Goal: Check status: Check status

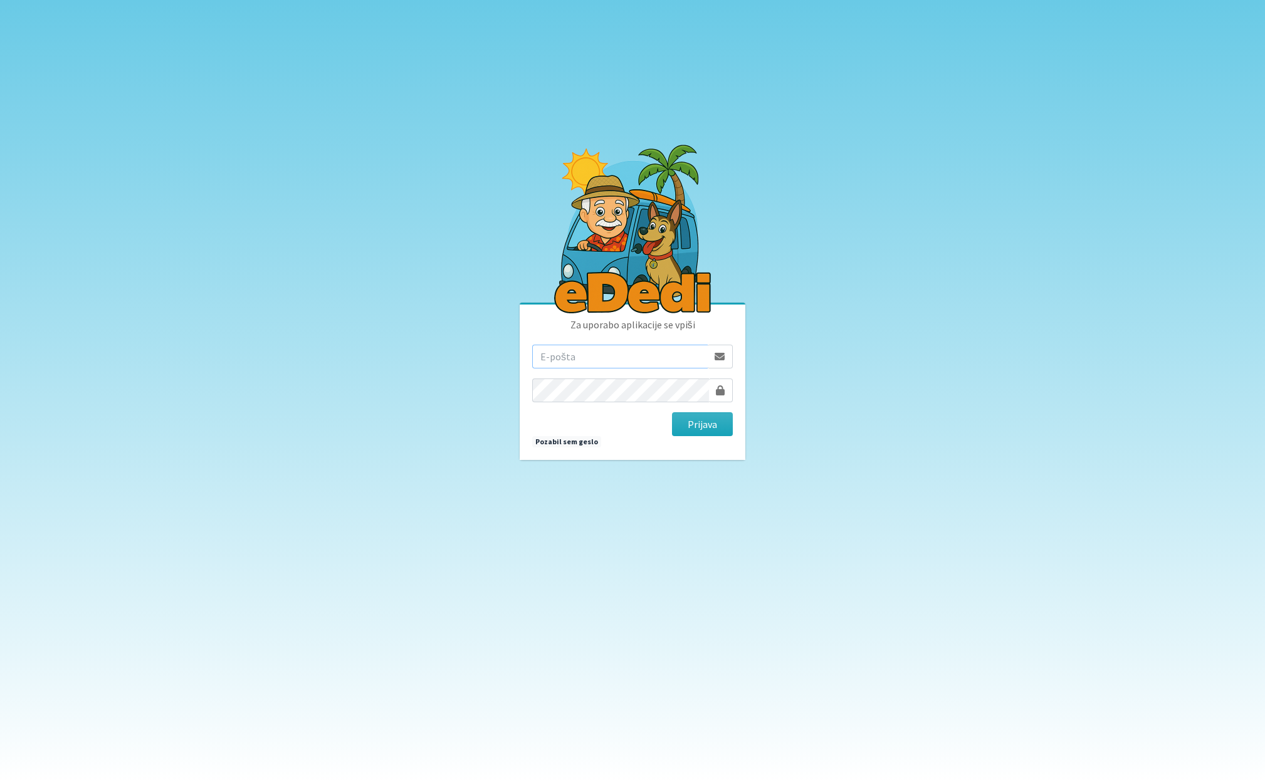
type input "[EMAIL_ADDRESS][DOMAIN_NAME]"
click at [708, 425] on button "Prijava" at bounding box center [702, 425] width 61 height 24
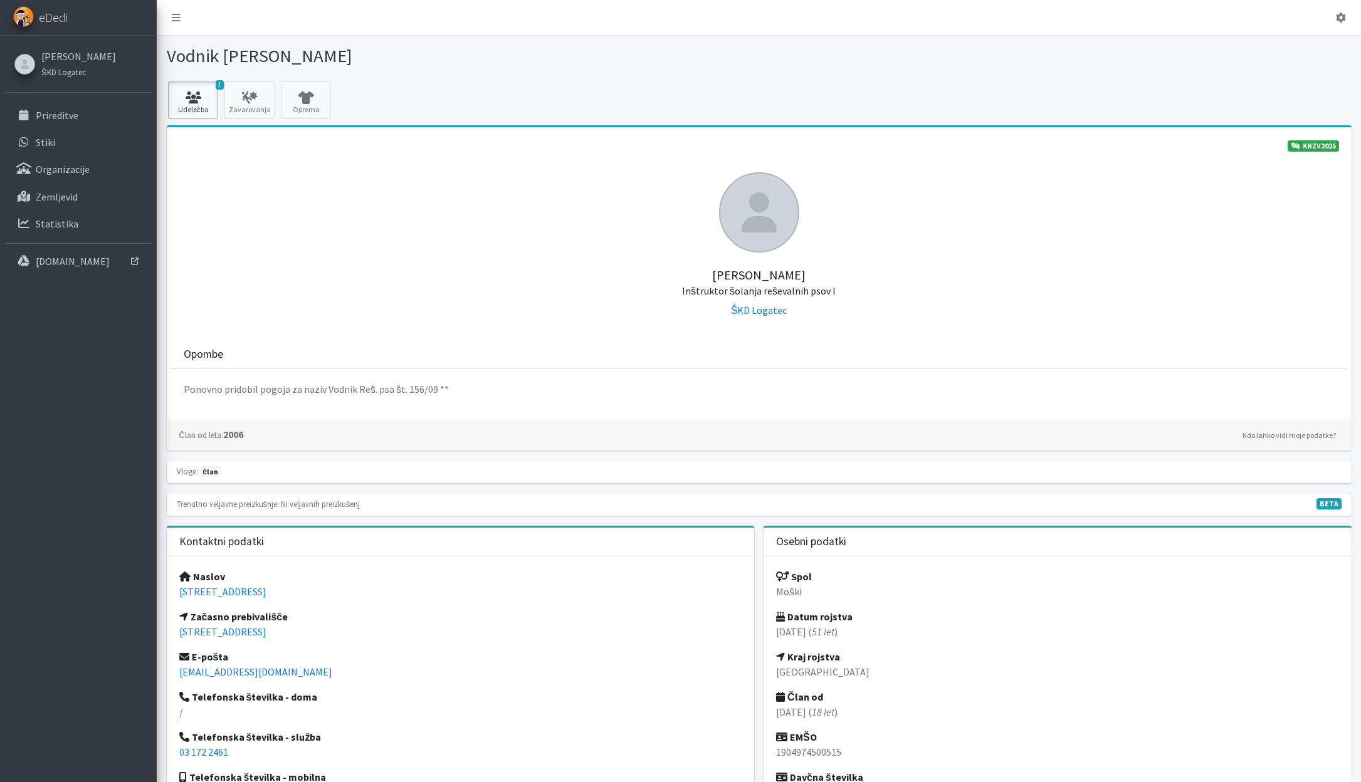
click at [206, 95] on icon at bounding box center [193, 98] width 43 height 13
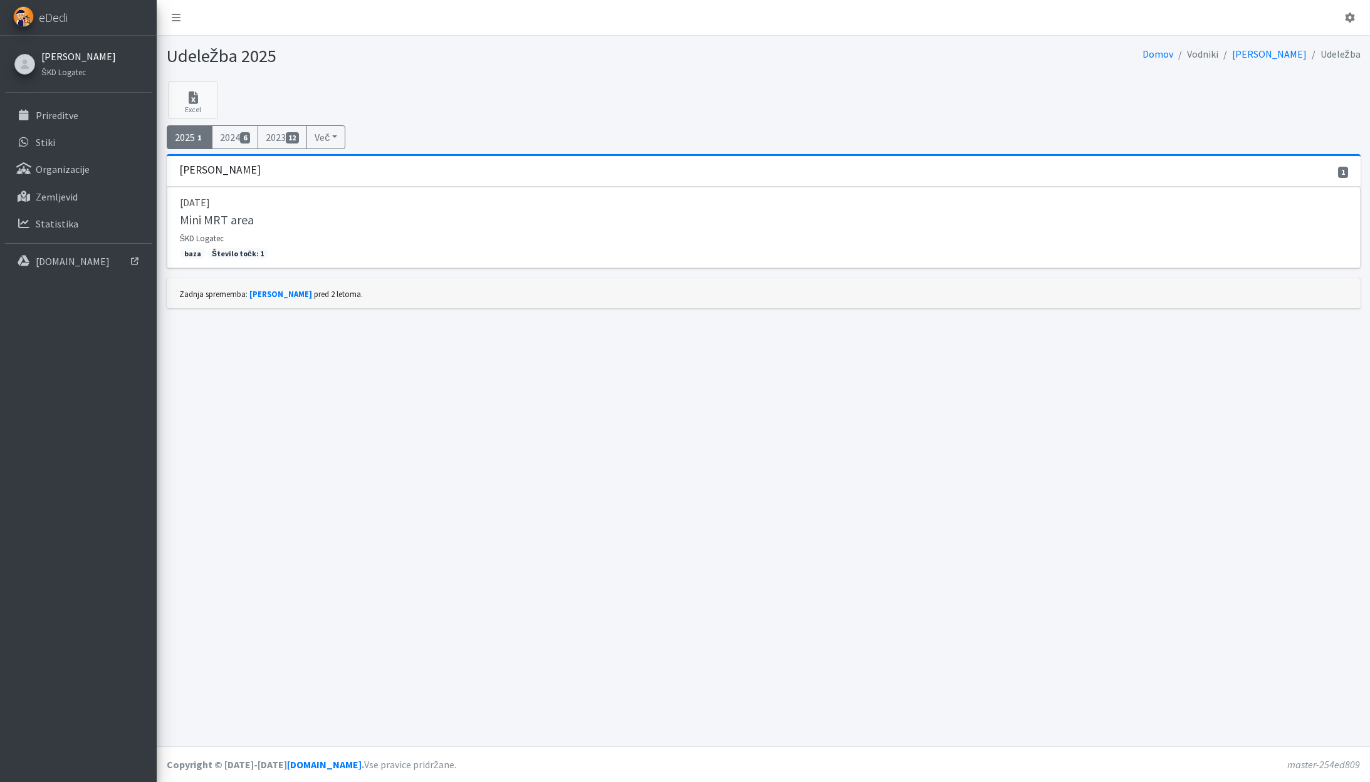
drag, startPoint x: 60, startPoint y: 48, endPoint x: 57, endPoint y: 56, distance: 7.9
click at [60, 50] on div "Tilen Živan Škraba ŠKD Logatec" at bounding box center [77, 64] width 84 height 36
click at [56, 57] on link "Tilen Živan Škraba" at bounding box center [78, 56] width 75 height 15
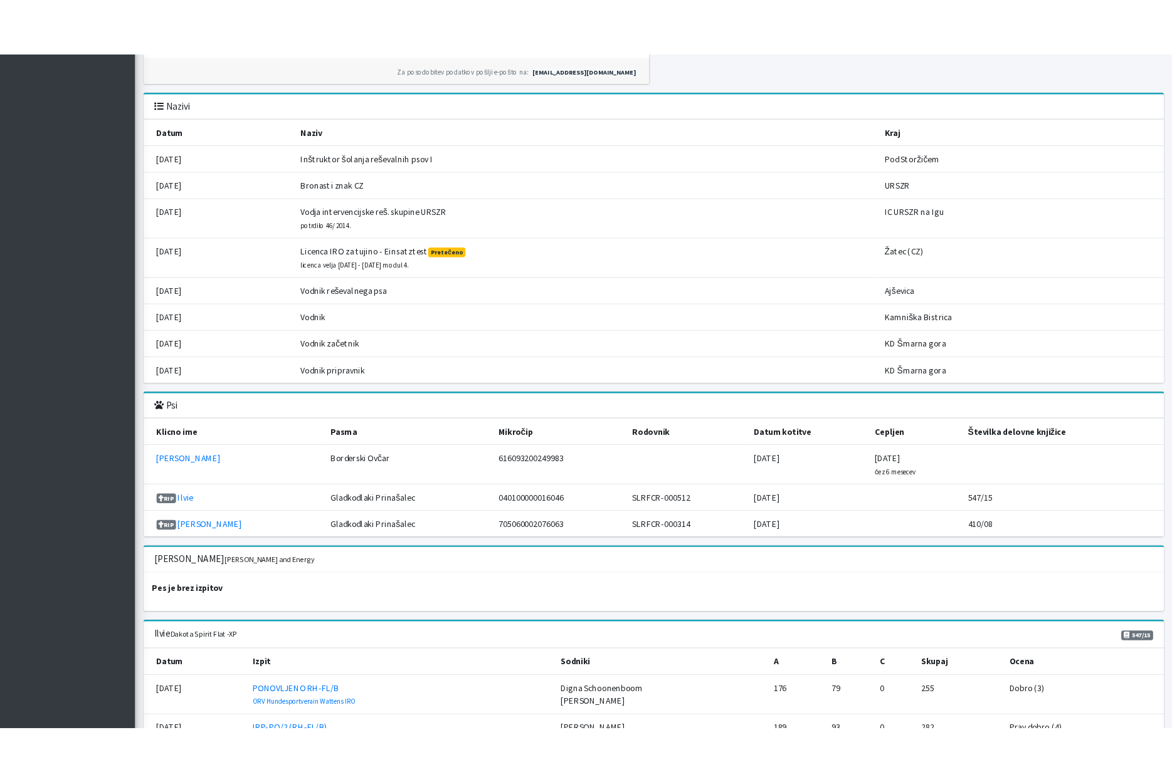
scroll to position [1317, 0]
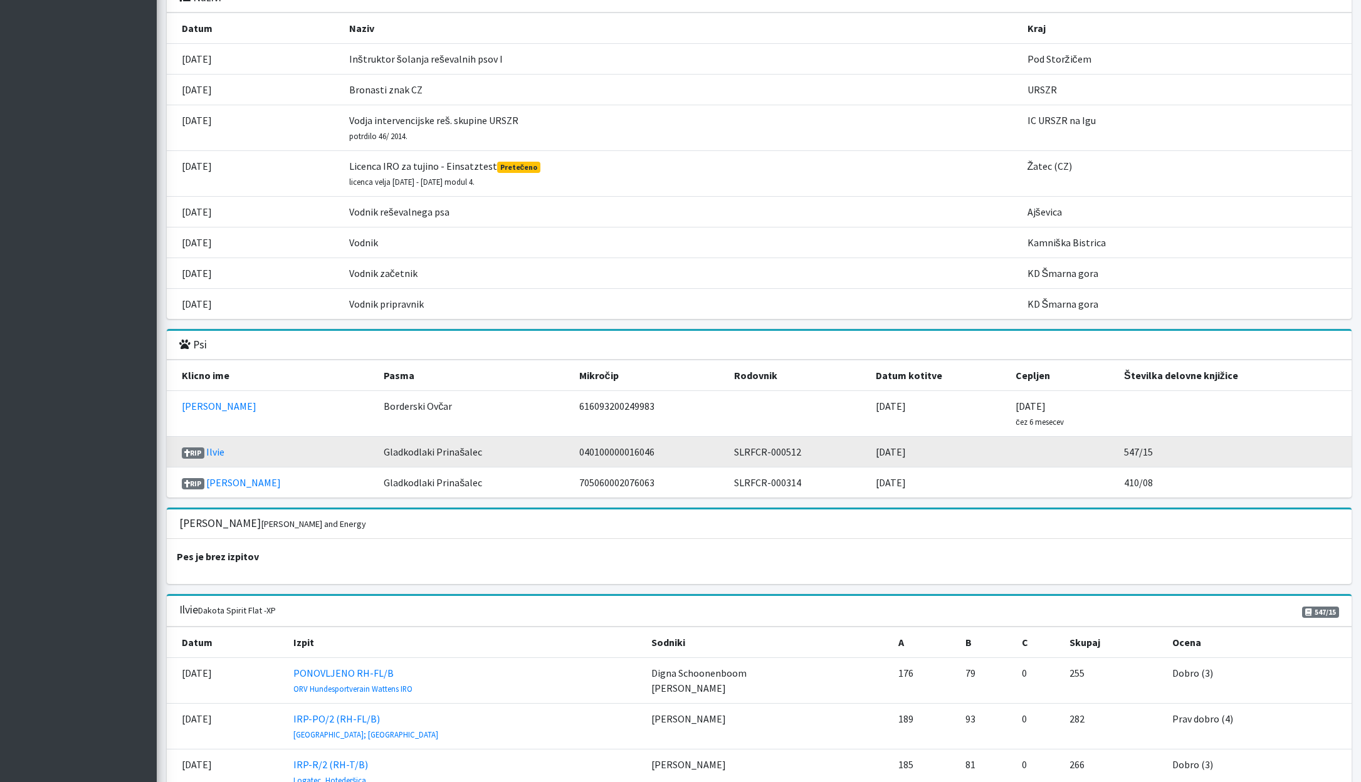
click at [572, 450] on td "040100000016046" at bounding box center [649, 452] width 155 height 31
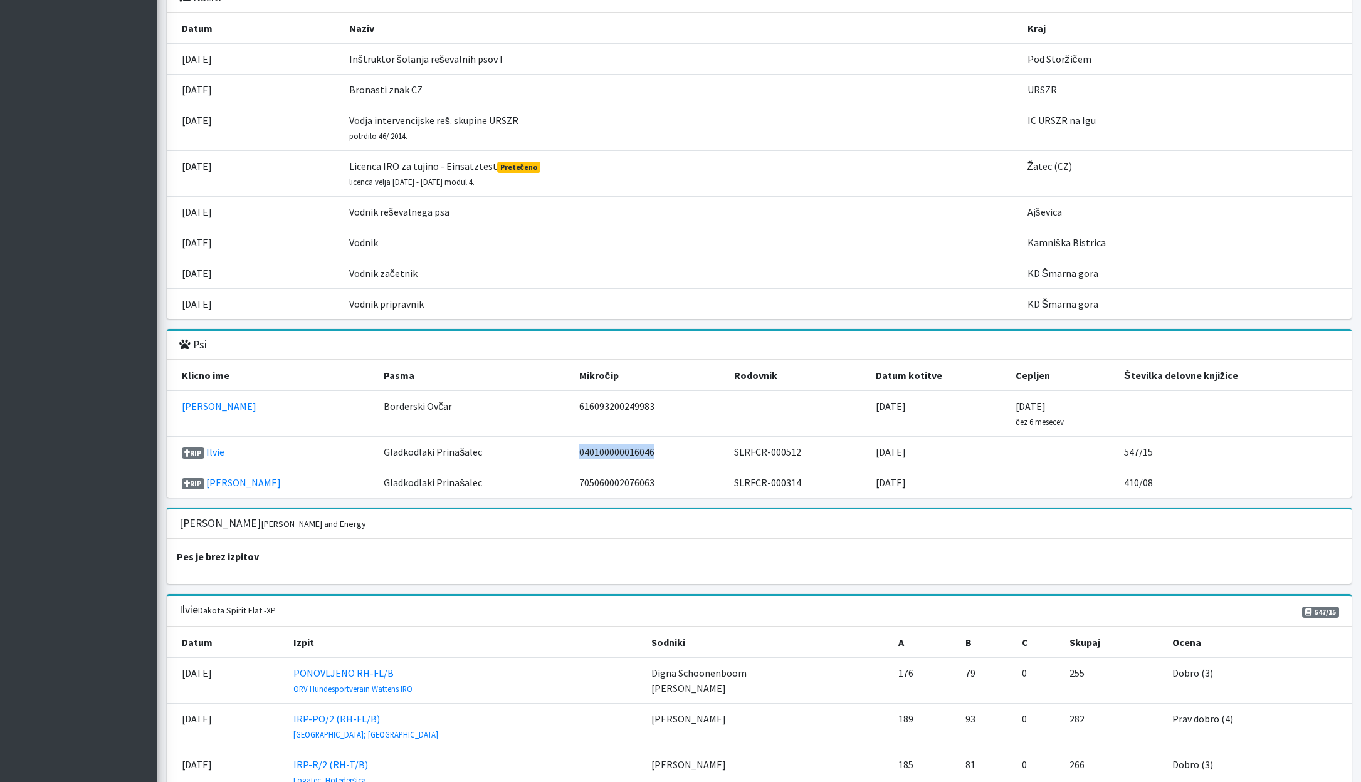
copy td "040100000016046"
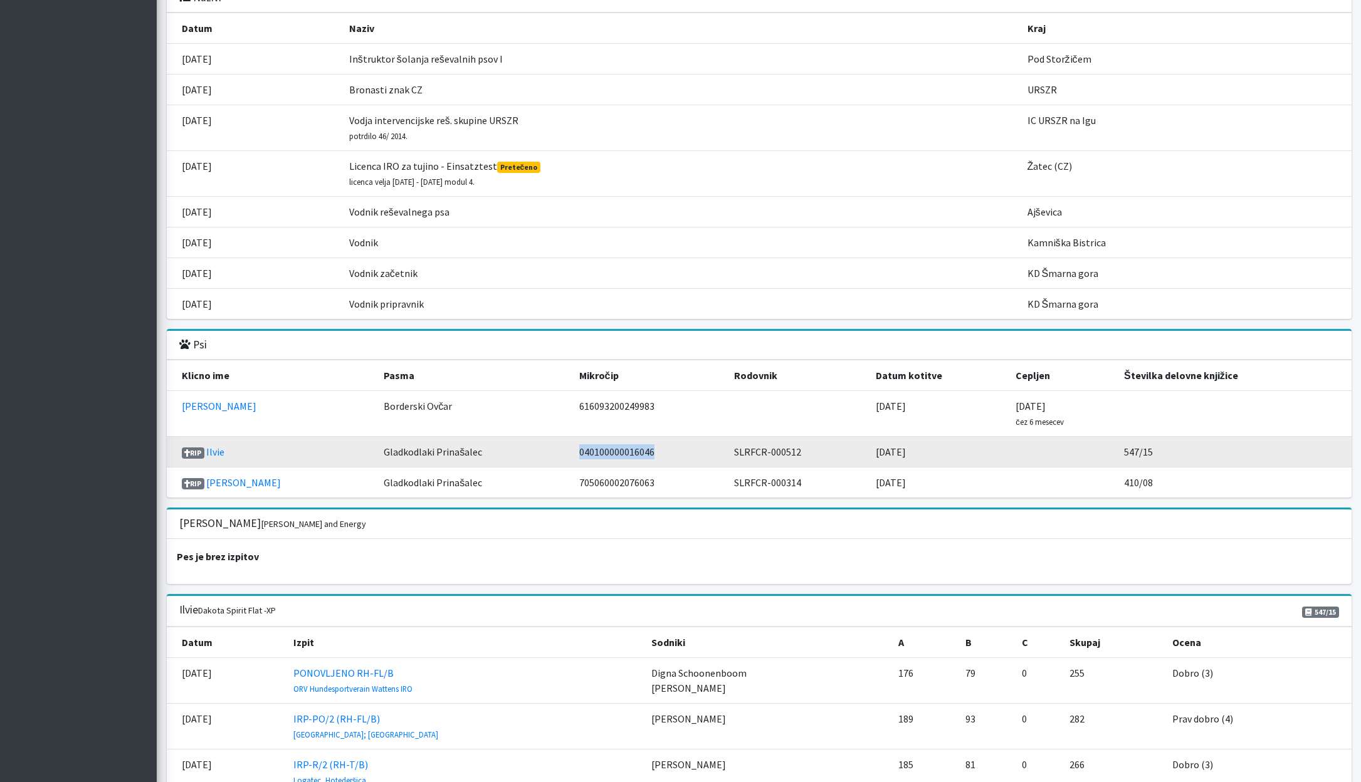
click at [572, 451] on td "040100000016046" at bounding box center [649, 452] width 155 height 31
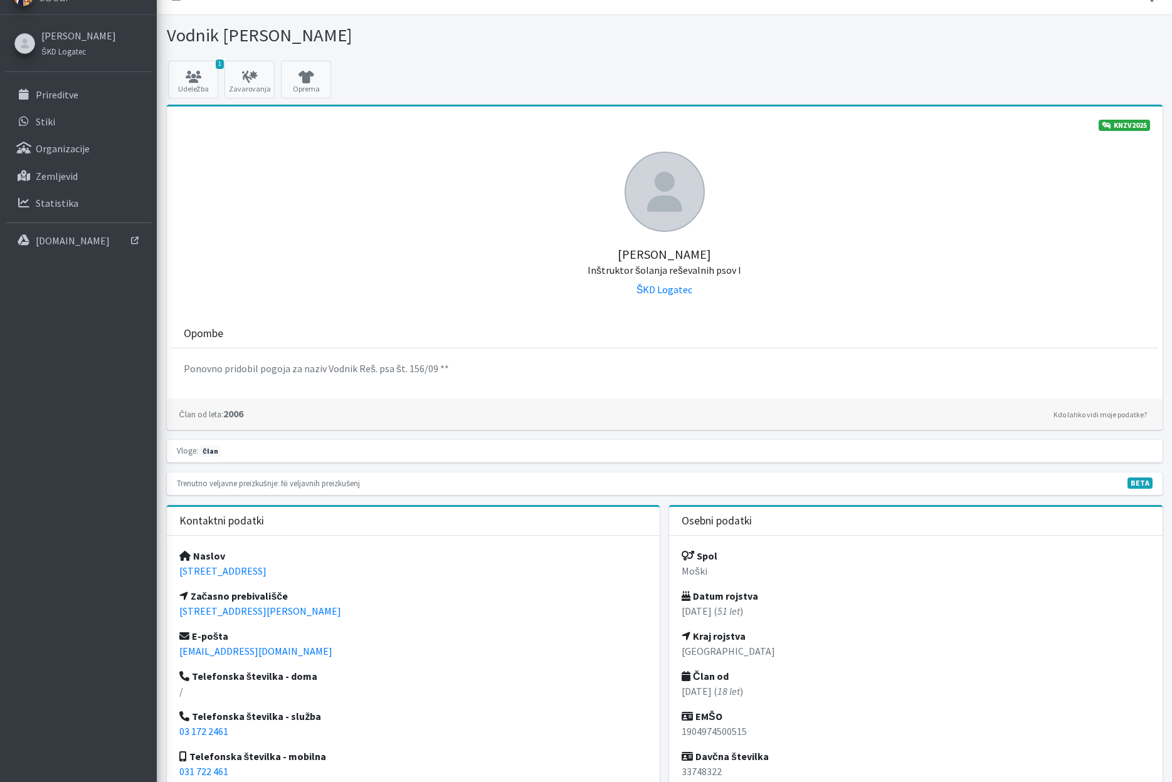
scroll to position [0, 0]
